Goal: Obtain resource: Download file/media

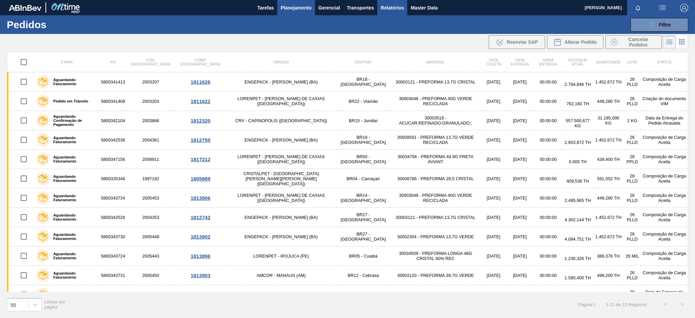
click at [390, 4] on span "Relatórios" at bounding box center [392, 8] width 23 height 8
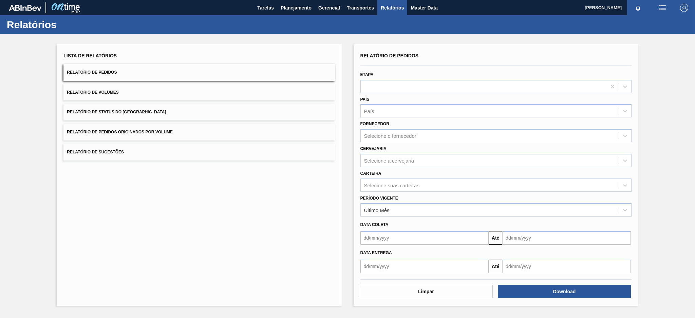
click at [235, 126] on button "Relatório de Pedidos Originados por Volume" at bounding box center [198, 132] width 271 height 17
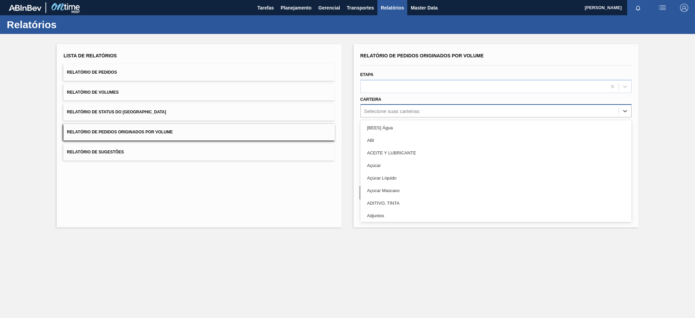
click at [383, 110] on div "Selecione suas carteiras" at bounding box center [391, 111] width 55 height 6
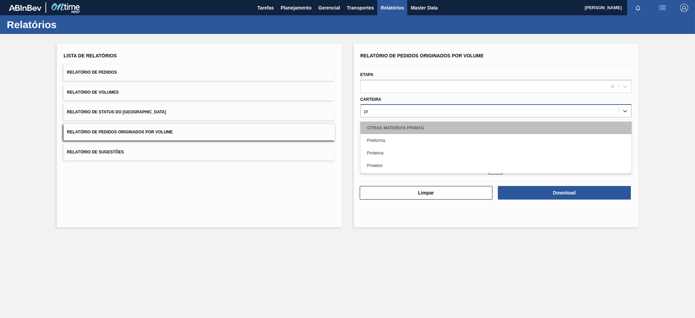
type input "pre"
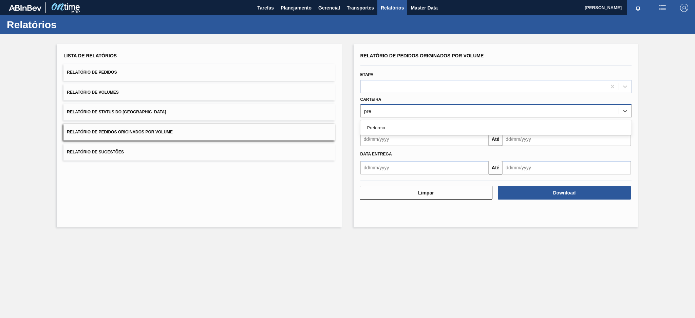
click at [386, 120] on div "Preforma" at bounding box center [495, 127] width 271 height 15
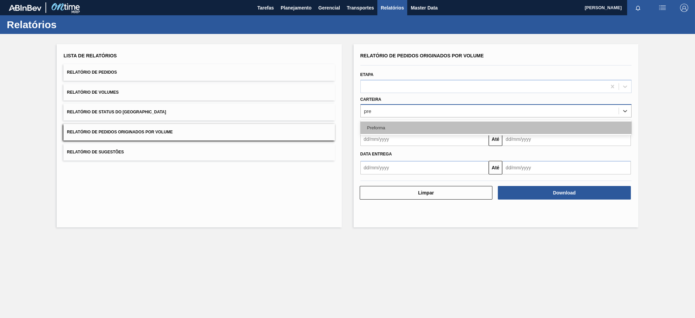
click at [381, 126] on div "Preforma" at bounding box center [495, 127] width 271 height 13
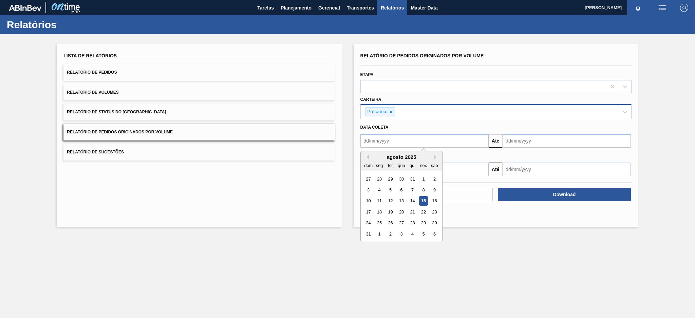
click at [386, 140] on input "text" at bounding box center [424, 141] width 129 height 14
click at [367, 154] on div "agosto 2025" at bounding box center [401, 157] width 81 height 6
click at [366, 160] on div "dom seg ter qua qui sex sab" at bounding box center [401, 165] width 81 height 11
click at [368, 155] on button "Previous Month" at bounding box center [366, 157] width 5 height 5
click at [370, 202] on div "13" at bounding box center [368, 200] width 9 height 9
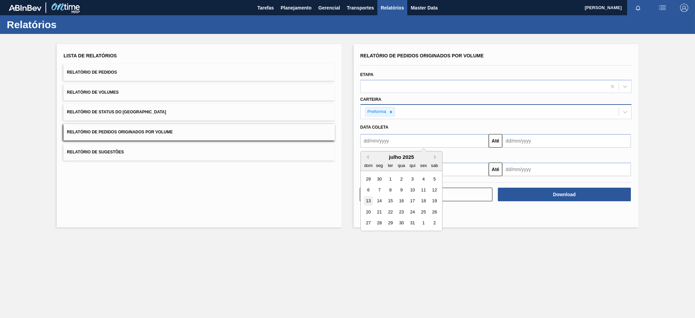
type input "[DATE]"
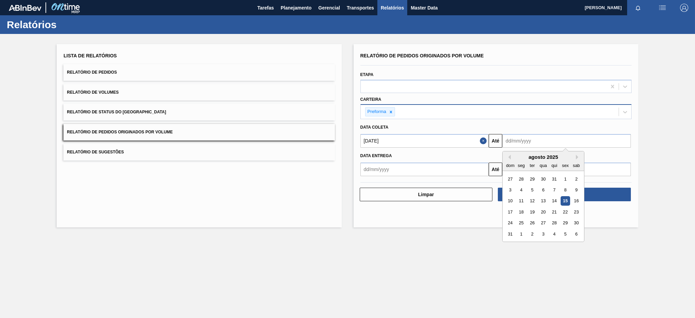
click at [527, 137] on input "text" at bounding box center [566, 141] width 129 height 14
click at [565, 198] on div "15" at bounding box center [565, 200] width 9 height 9
type input "[DATE]"
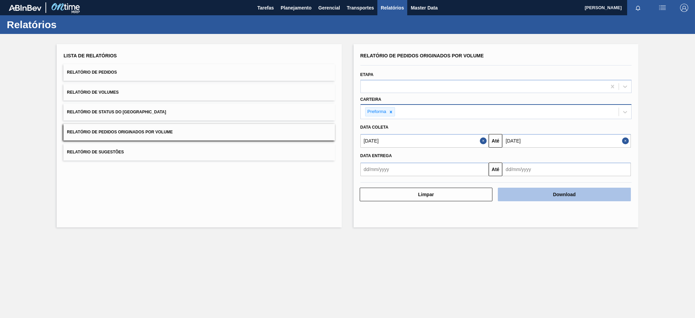
click at [565, 195] on button "Download" at bounding box center [564, 195] width 133 height 14
click at [516, 192] on button "Download" at bounding box center [564, 195] width 133 height 14
click at [391, 110] on icon at bounding box center [391, 112] width 5 height 5
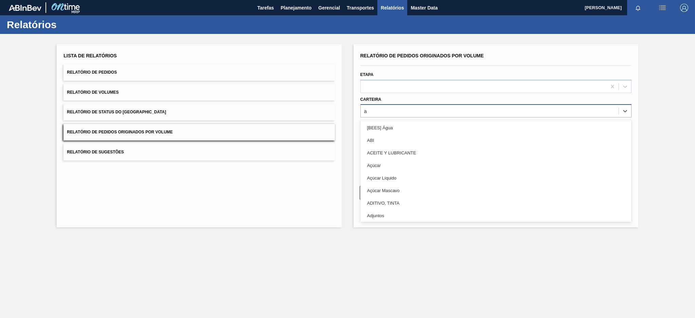
type input "aç"
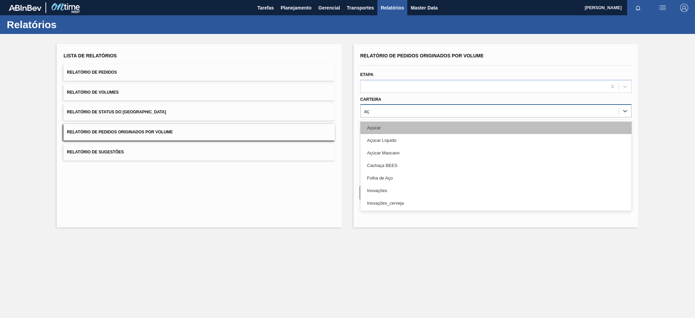
click at [380, 126] on div "Açúcar" at bounding box center [495, 127] width 271 height 13
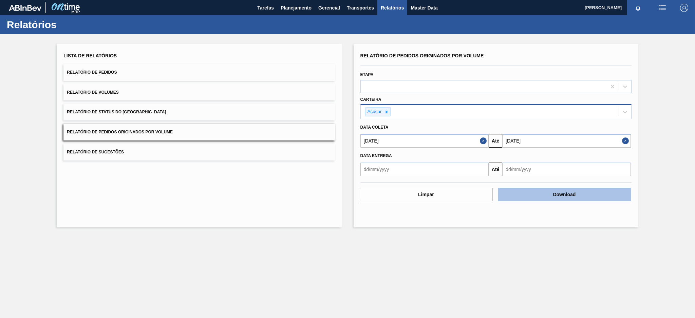
click at [552, 193] on button "Download" at bounding box center [564, 195] width 133 height 14
